Goal: Navigation & Orientation: Understand site structure

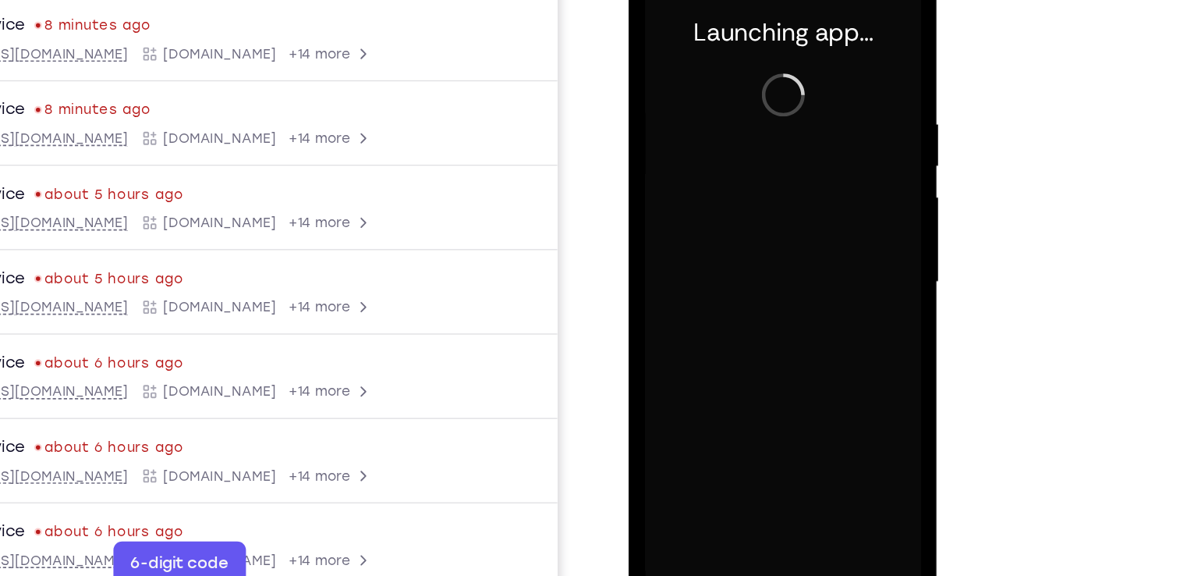
scroll to position [0, 317]
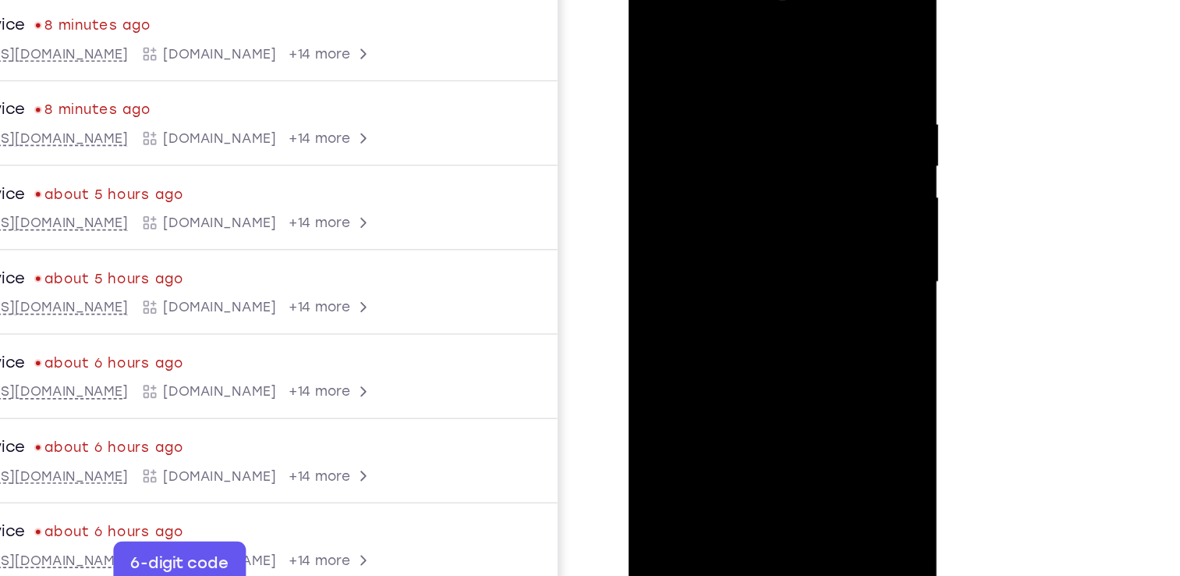
click at [738, 395] on div at bounding box center [738, 190] width 197 height 437
click at [807, 331] on div at bounding box center [738, 190] width 197 height 437
click at [741, 37] on div at bounding box center [738, 190] width 197 height 437
click at [804, 181] on div at bounding box center [738, 190] width 197 height 437
click at [723, 217] on div at bounding box center [738, 190] width 197 height 437
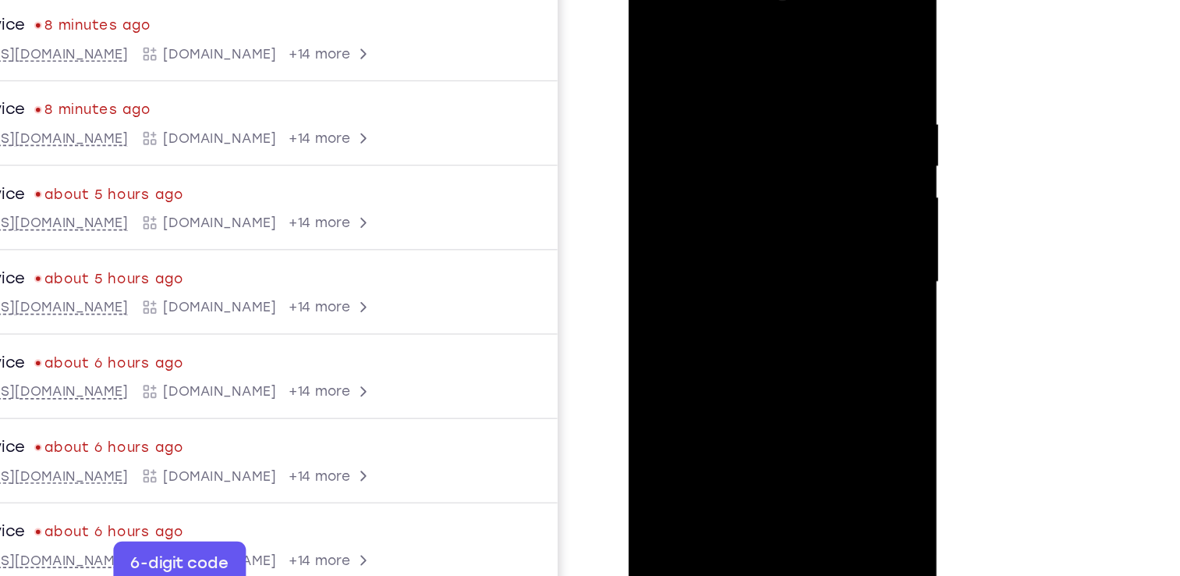
click at [734, 271] on div at bounding box center [738, 190] width 197 height 437
click at [756, 121] on div at bounding box center [738, 190] width 197 height 437
click at [737, 119] on div at bounding box center [738, 190] width 197 height 437
click at [770, 250] on div at bounding box center [738, 190] width 197 height 437
click at [774, 371] on div at bounding box center [738, 190] width 197 height 437
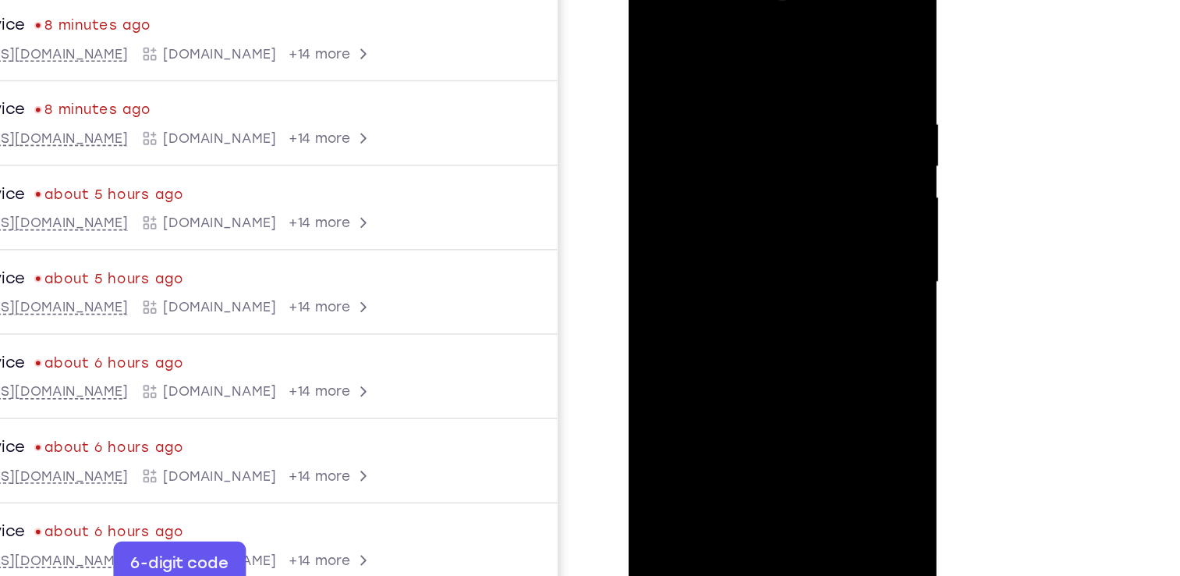
click at [742, 271] on div at bounding box center [738, 190] width 197 height 437
click at [657, 32] on div at bounding box center [738, 190] width 197 height 437
click at [823, 34] on div at bounding box center [738, 190] width 197 height 437
click at [758, 67] on div at bounding box center [738, 190] width 197 height 437
click at [692, 62] on div at bounding box center [738, 190] width 197 height 437
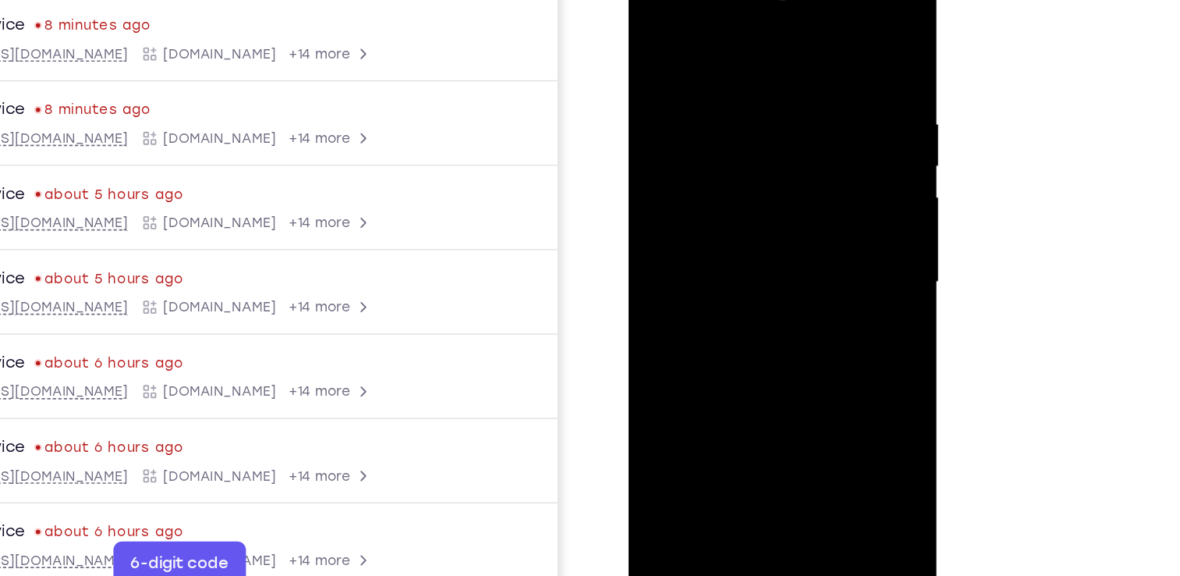
click at [653, 32] on div at bounding box center [738, 190] width 197 height 437
click at [766, 58] on div at bounding box center [738, 190] width 197 height 437
click at [656, 31] on div at bounding box center [738, 190] width 197 height 437
click at [653, 31] on div at bounding box center [738, 190] width 197 height 437
click at [717, 55] on div at bounding box center [738, 190] width 197 height 437
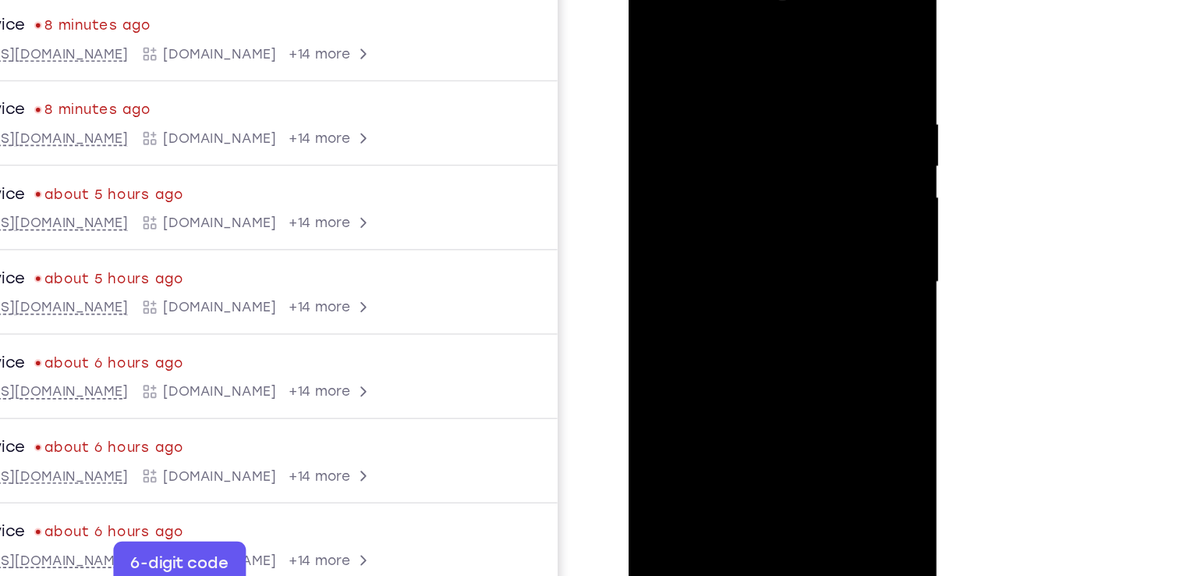
click at [818, 37] on div at bounding box center [738, 190] width 197 height 437
click at [772, 380] on div at bounding box center [738, 190] width 197 height 437
click at [750, 170] on div at bounding box center [738, 190] width 197 height 437
click at [703, 372] on div at bounding box center [738, 190] width 197 height 437
click at [654, 37] on div at bounding box center [738, 190] width 197 height 437
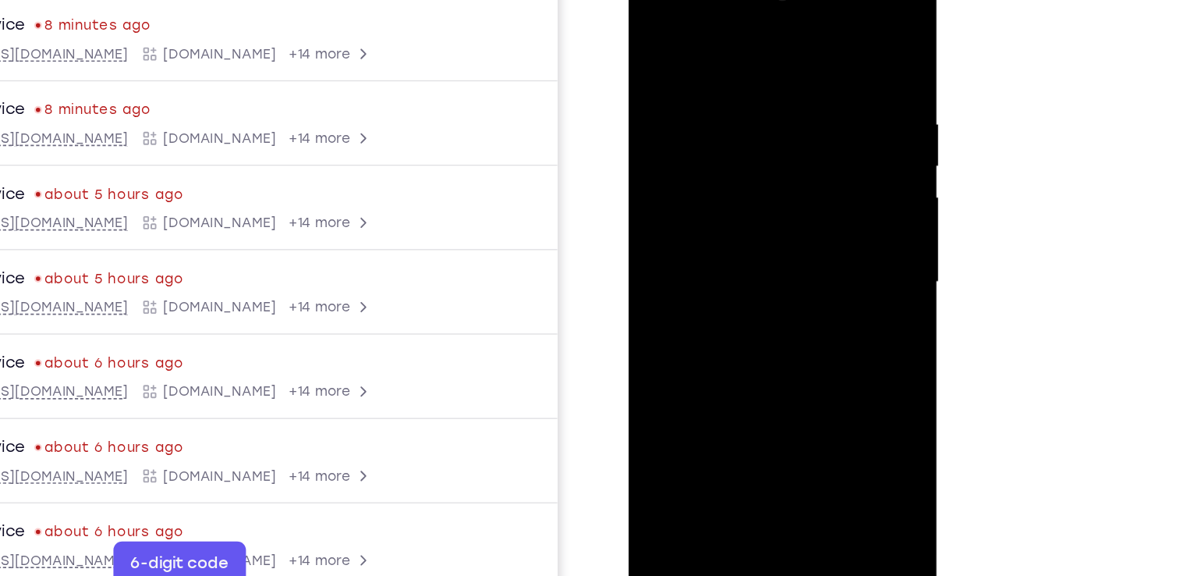
click at [654, 36] on div at bounding box center [738, 190] width 197 height 437
drag, startPoint x: 821, startPoint y: 66, endPoint x: 720, endPoint y: 69, distance: 101.4
click at [720, 69] on div at bounding box center [738, 190] width 197 height 437
drag, startPoint x: 749, startPoint y: 315, endPoint x: 770, endPoint y: 69, distance: 246.5
click at [770, 69] on div at bounding box center [738, 190] width 197 height 437
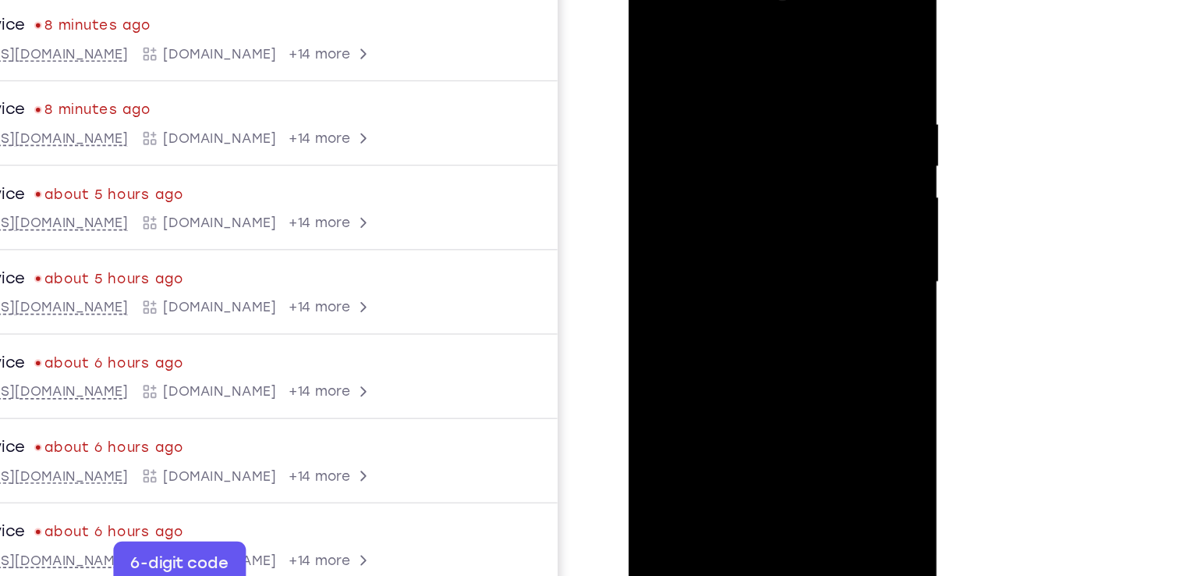
drag, startPoint x: 723, startPoint y: 311, endPoint x: 744, endPoint y: 93, distance: 219.4
click at [744, 93] on div at bounding box center [738, 190] width 197 height 437
drag, startPoint x: 728, startPoint y: 292, endPoint x: 739, endPoint y: 37, distance: 254.5
click at [739, 37] on div at bounding box center [738, 190] width 197 height 437
click at [773, 371] on div at bounding box center [738, 190] width 197 height 437
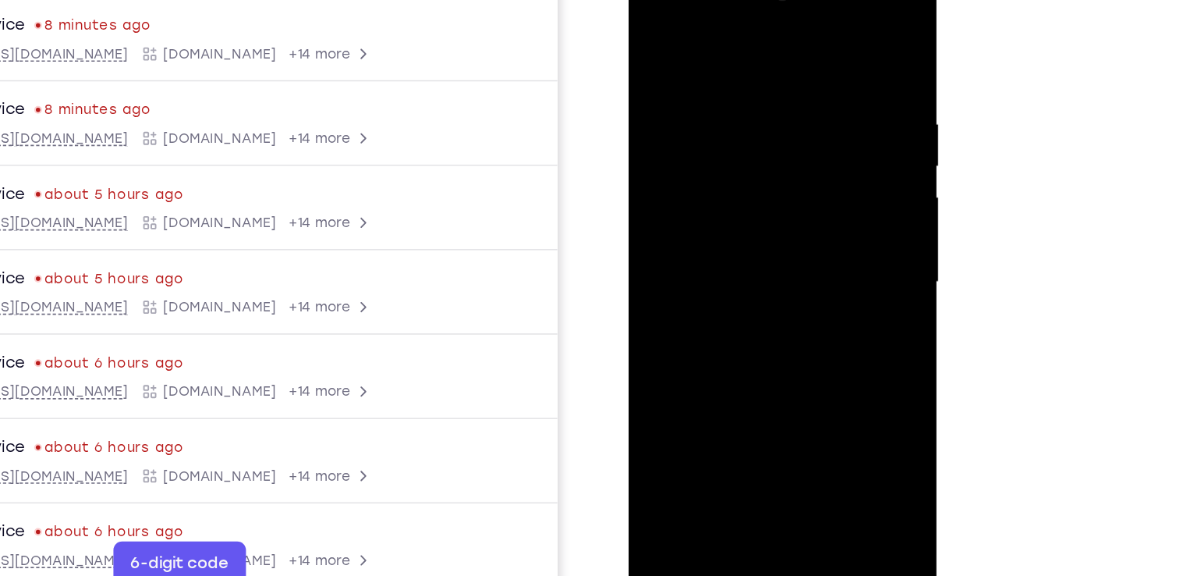
click at [738, 208] on div at bounding box center [738, 190] width 197 height 437
click at [653, 34] on div at bounding box center [738, 190] width 197 height 437
click at [714, 239] on div at bounding box center [738, 190] width 197 height 437
click at [651, 35] on div at bounding box center [738, 190] width 197 height 437
click at [736, 271] on div at bounding box center [738, 190] width 197 height 437
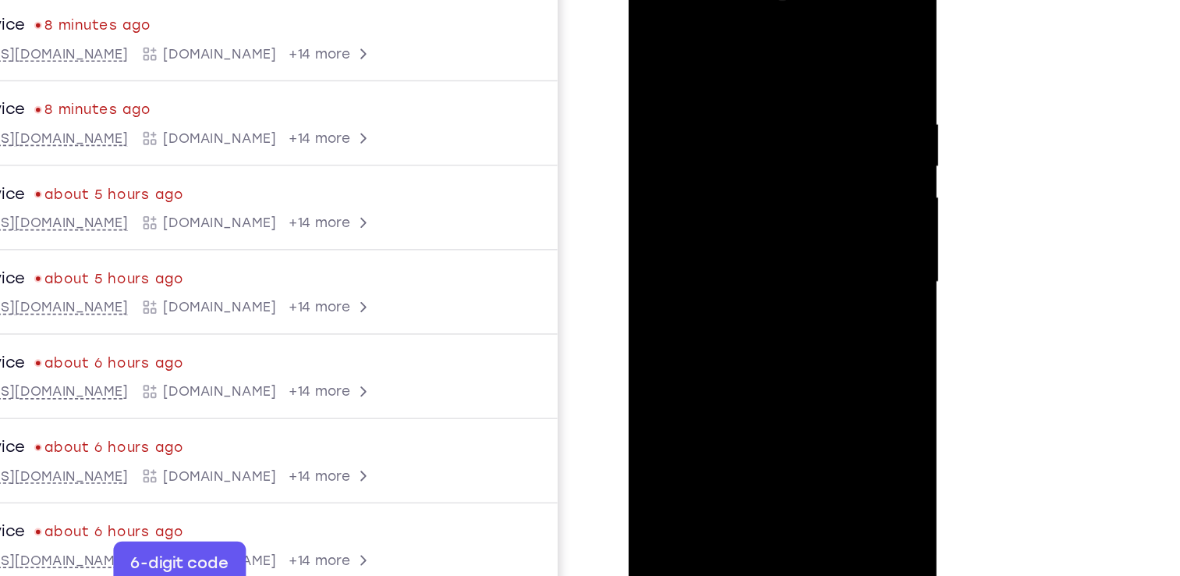
click at [657, 34] on div at bounding box center [738, 190] width 197 height 437
drag, startPoint x: 725, startPoint y: 334, endPoint x: 721, endPoint y: 41, distance: 292.5
click at [721, 41] on div at bounding box center [738, 190] width 197 height 437
click at [749, 296] on div at bounding box center [738, 190] width 197 height 437
click at [654, 36] on div at bounding box center [738, 190] width 197 height 437
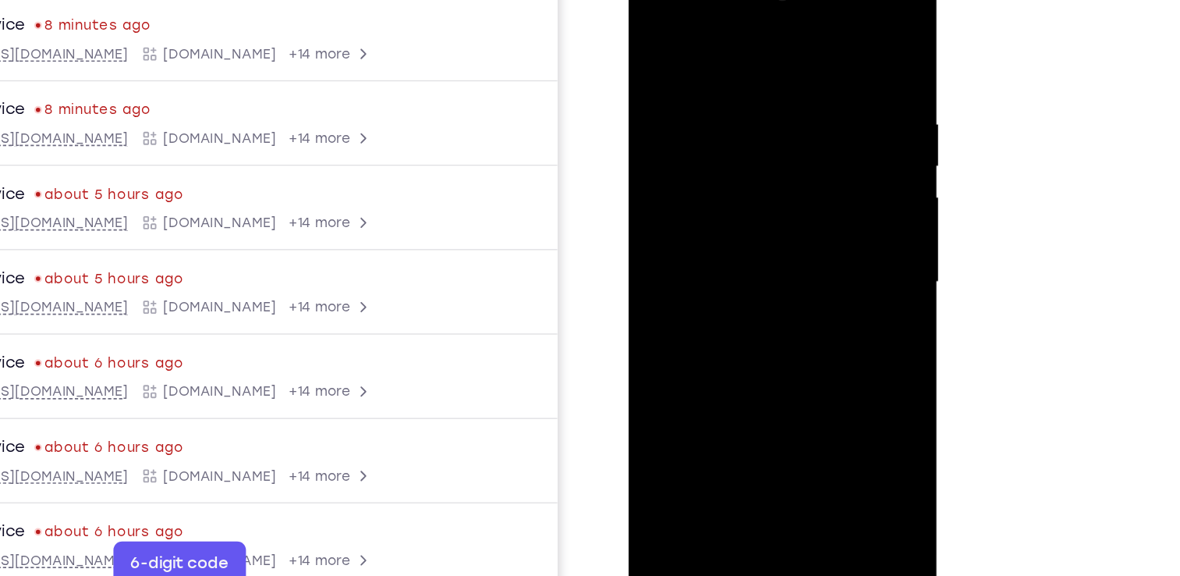
click at [654, 36] on div at bounding box center [738, 190] width 197 height 437
drag, startPoint x: 746, startPoint y: 90, endPoint x: 749, endPoint y: 323, distance: 232.4
click at [749, 323] on div at bounding box center [738, 190] width 197 height 437
drag, startPoint x: 740, startPoint y: 113, endPoint x: 747, endPoint y: 314, distance: 201.3
click at [747, 314] on div at bounding box center [738, 190] width 197 height 437
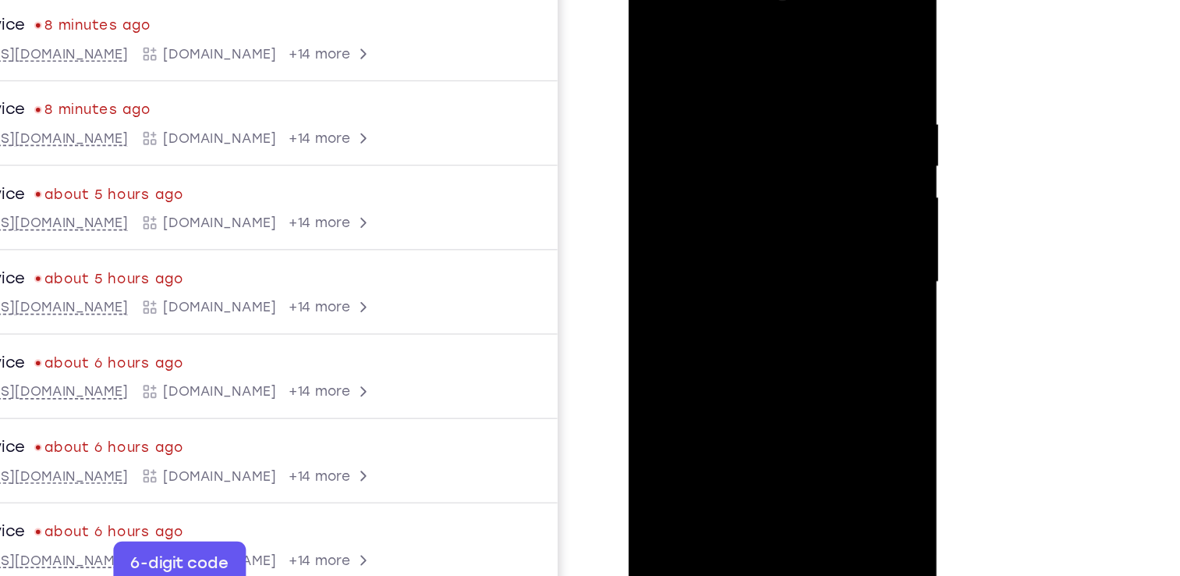
click at [717, 74] on div at bounding box center [738, 190] width 197 height 437
click at [799, 366] on div at bounding box center [738, 190] width 197 height 437
click at [818, 41] on div at bounding box center [738, 190] width 197 height 437
